Goal: Transaction & Acquisition: Subscribe to service/newsletter

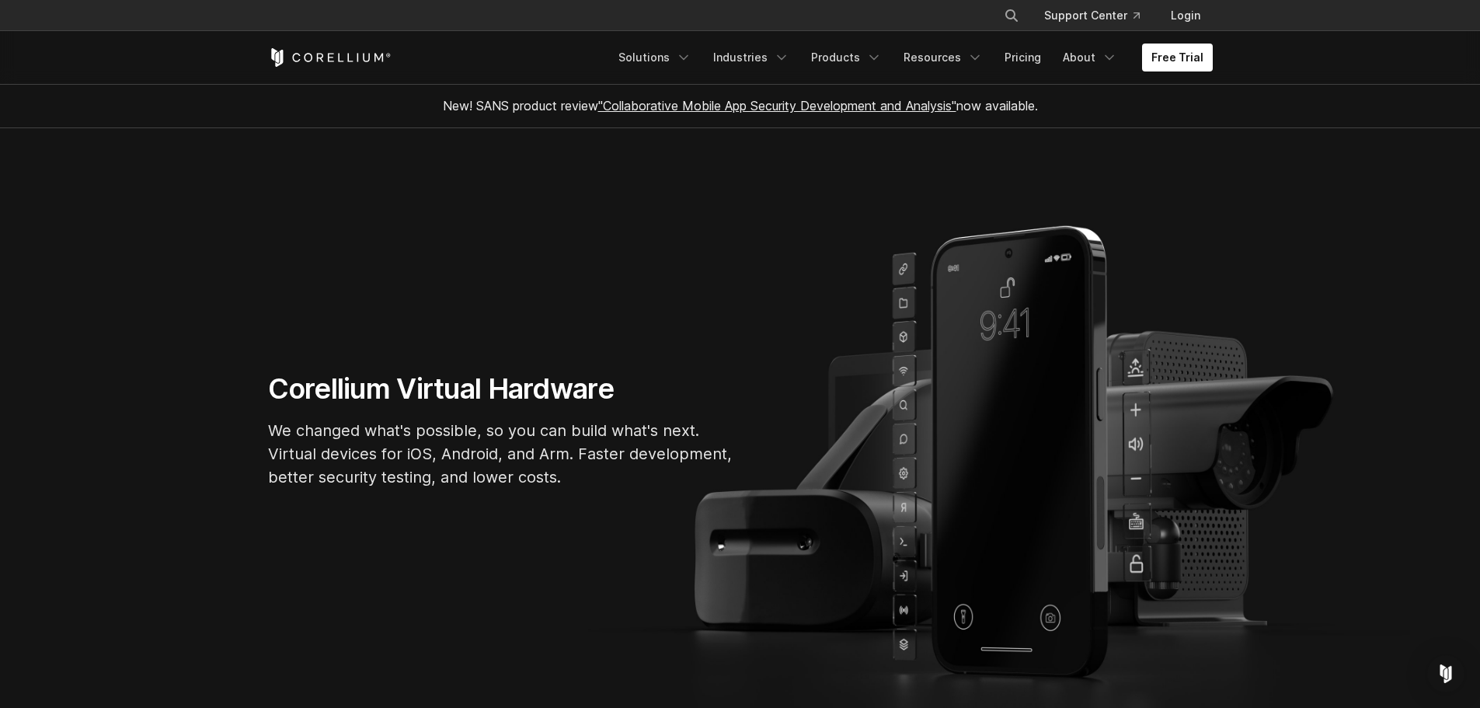
click at [1186, 159] on section "Corellium Virtual Hardware We changed what's possible, so you can build what's …" at bounding box center [740, 436] width 1480 height 616
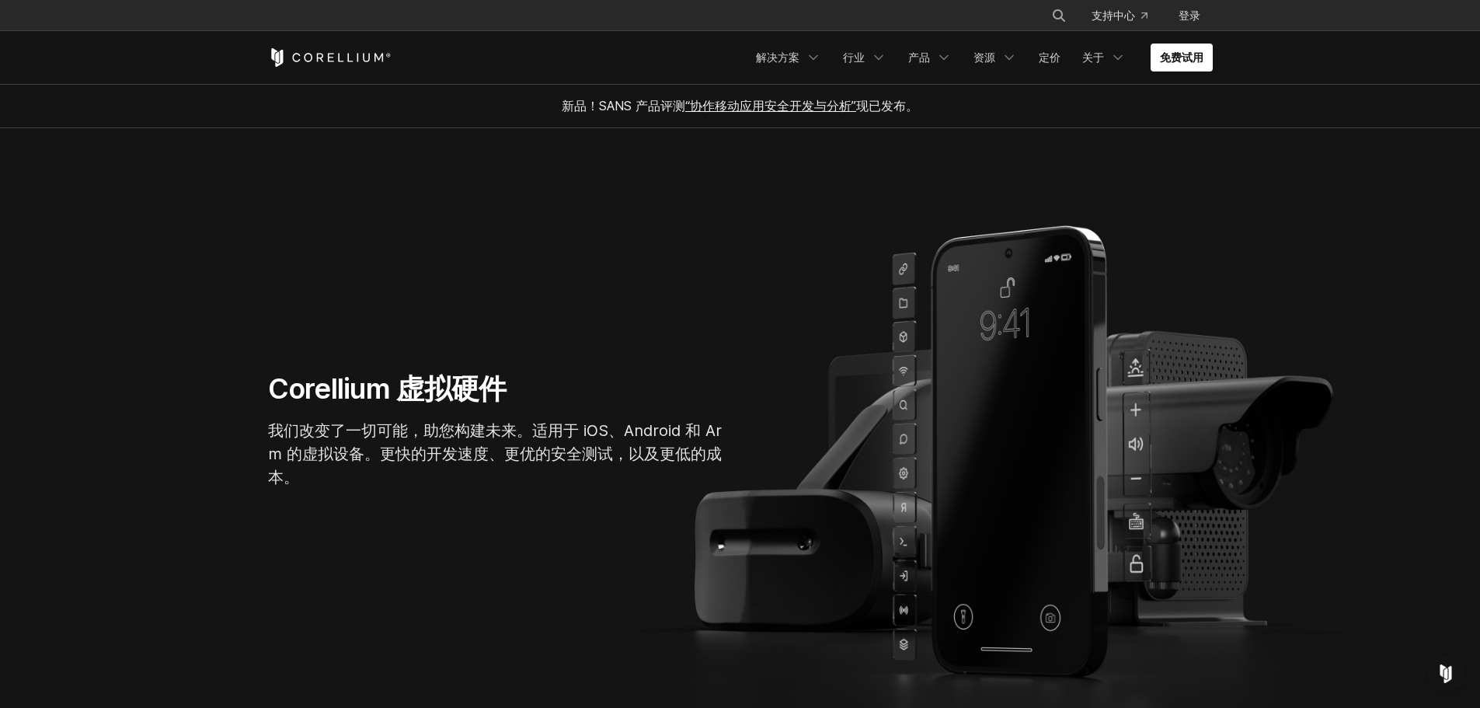
click at [1167, 178] on section "Corellium 虚拟硬件 我们改变了一切可能，助您构建未来。适用于 iOS、Android 和 Arm 的虚拟设备。更快的开发速度、更优的安全测试，以及更…" at bounding box center [740, 436] width 1480 height 616
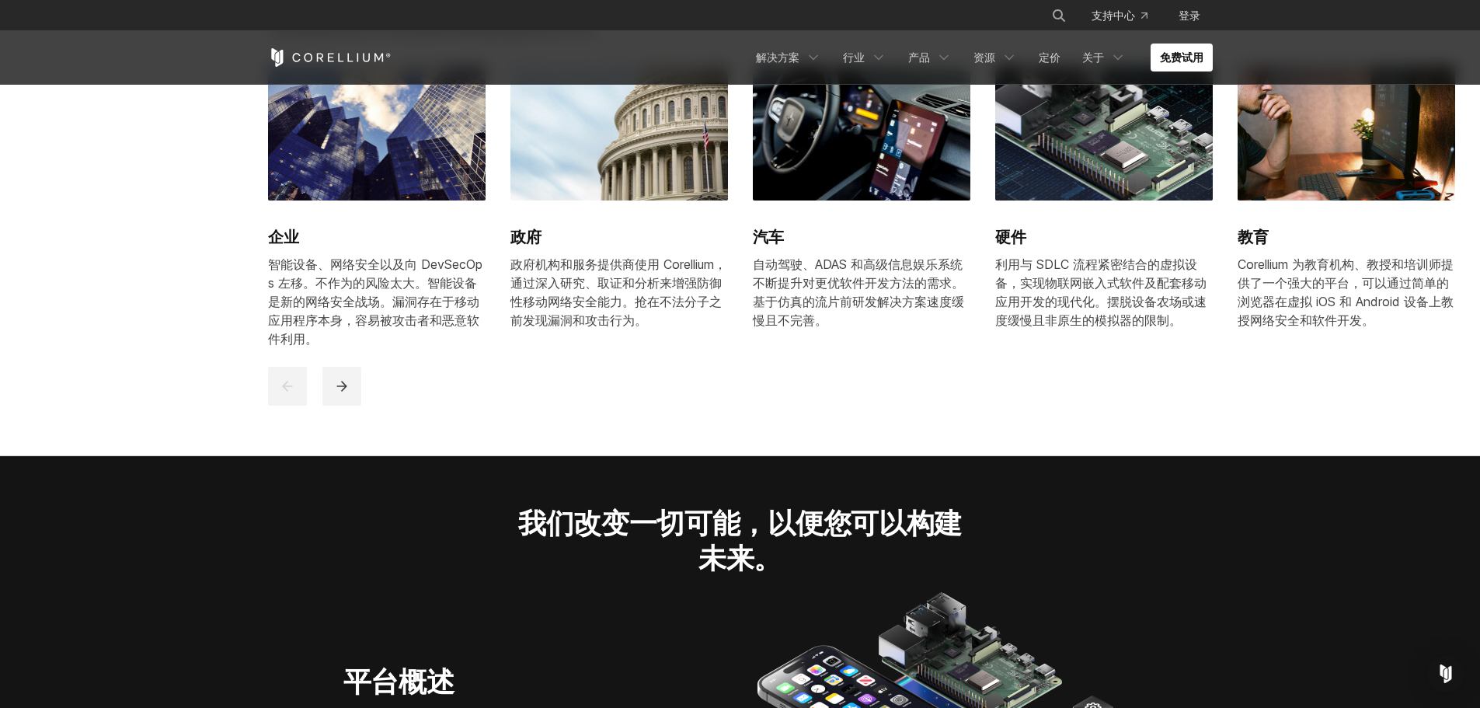
scroll to position [1476, 0]
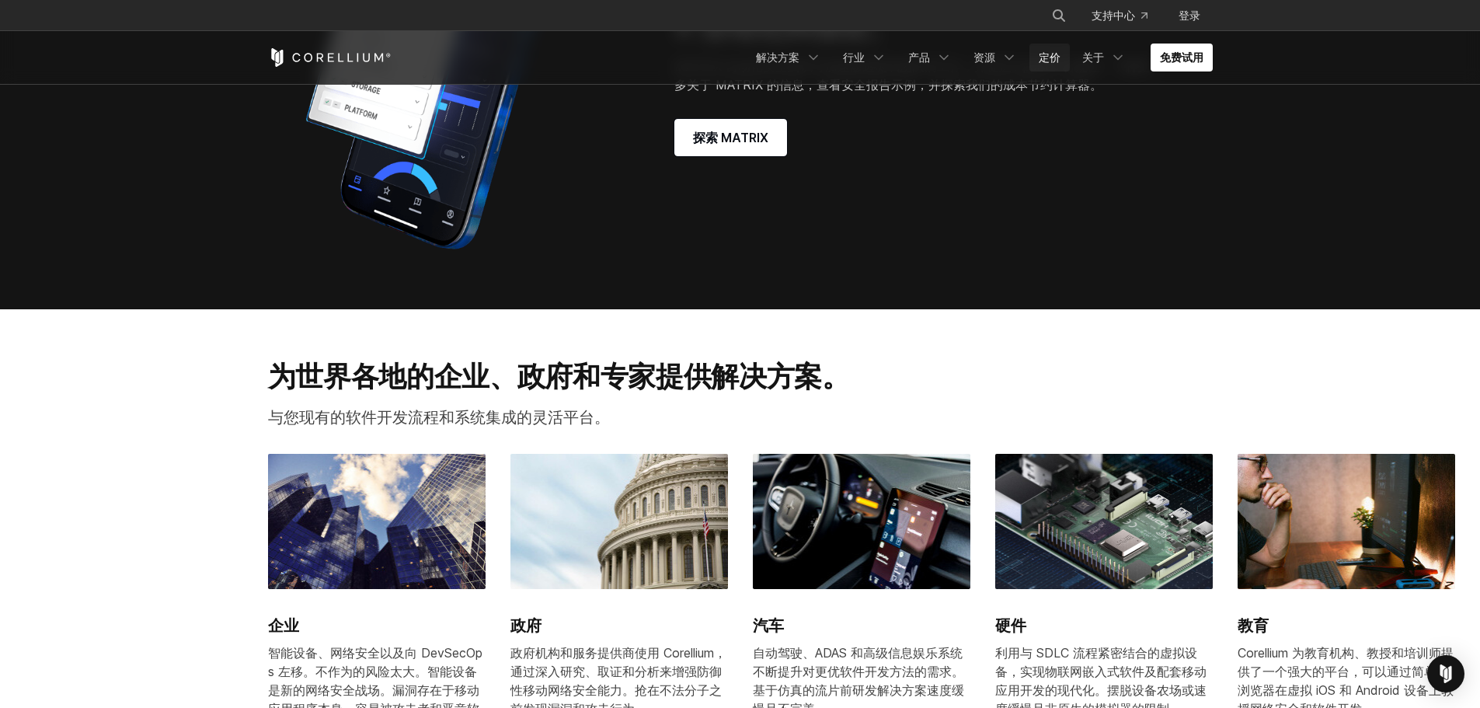
click at [1044, 57] on font "定价" at bounding box center [1050, 57] width 22 height 13
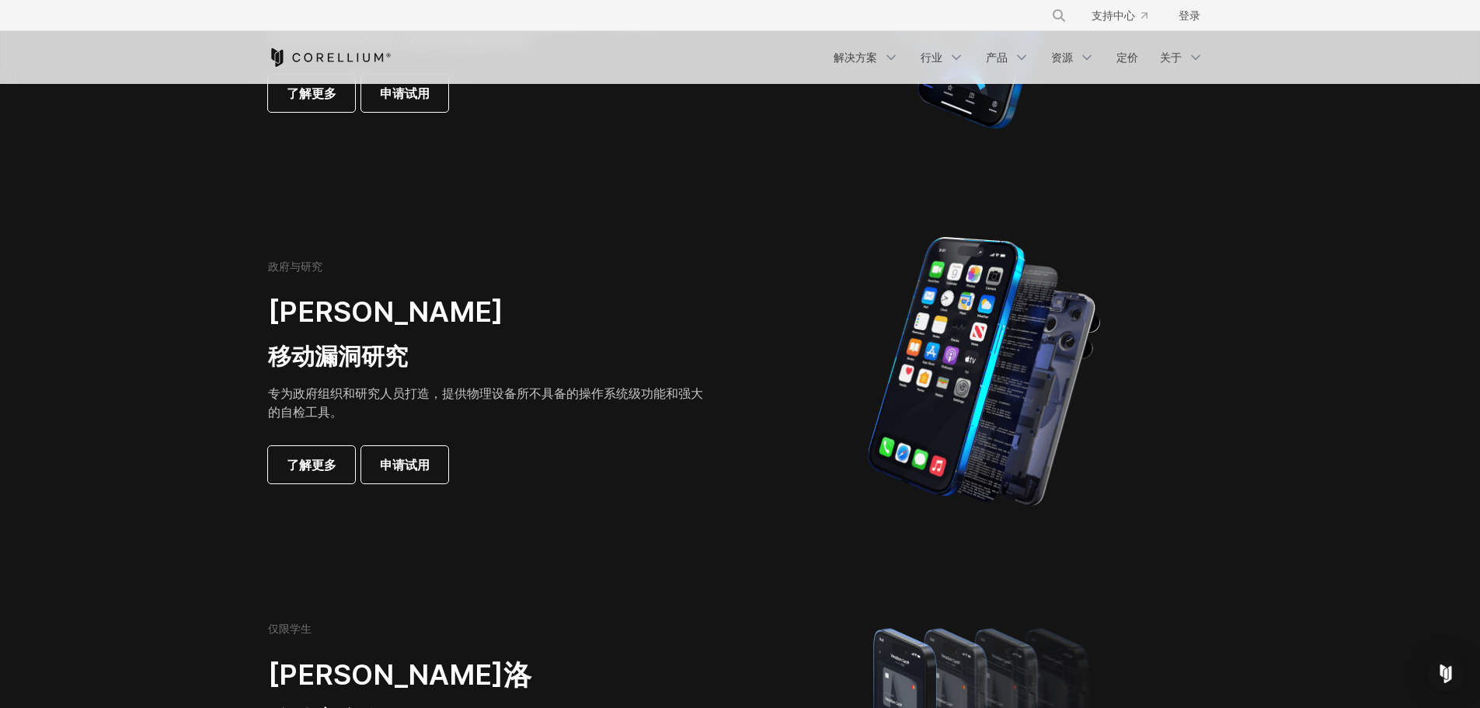
scroll to position [933, 0]
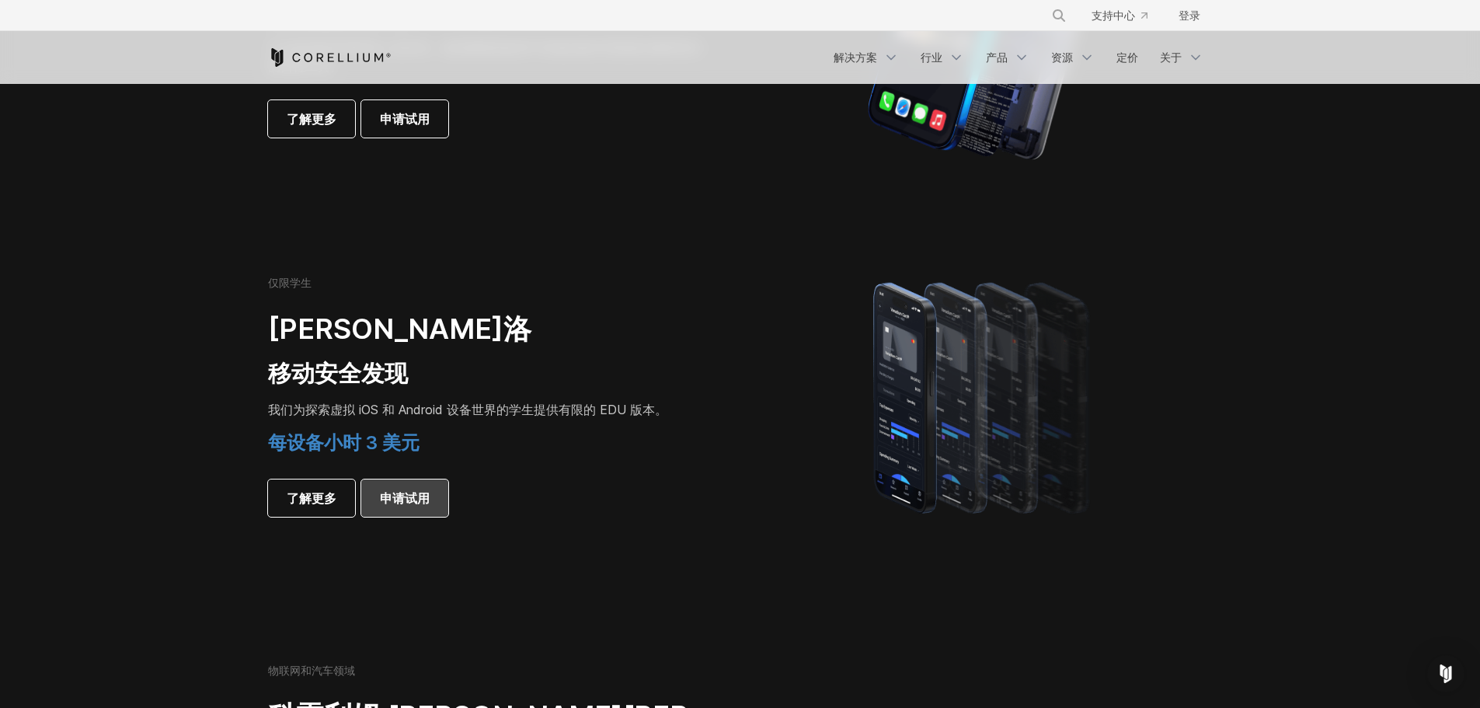
click at [413, 497] on font "申请试用" at bounding box center [405, 498] width 50 height 16
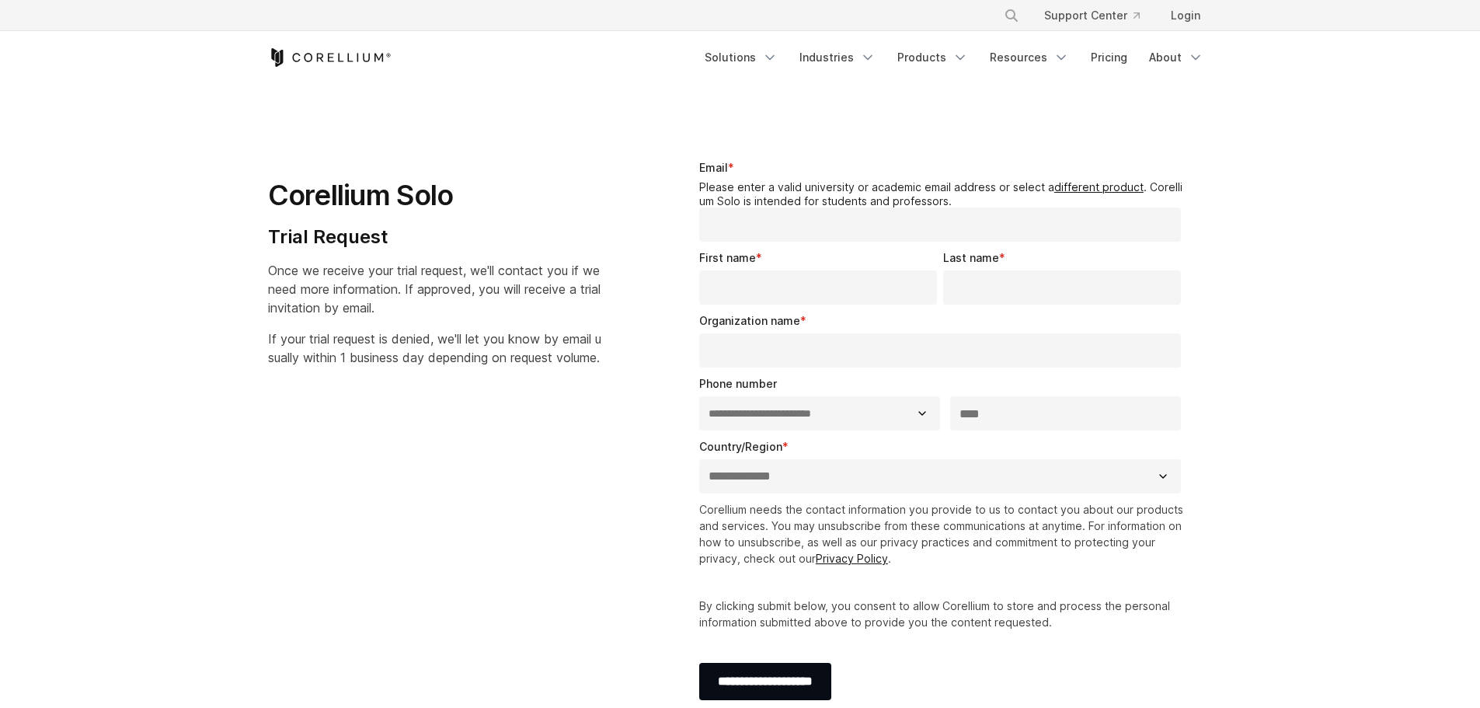
select select "**"
